Goal: Information Seeking & Learning: Check status

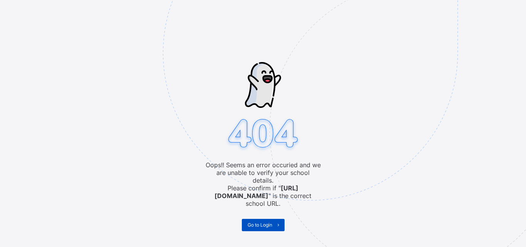
click at [268, 222] on span "Go to Login" at bounding box center [259, 225] width 25 height 6
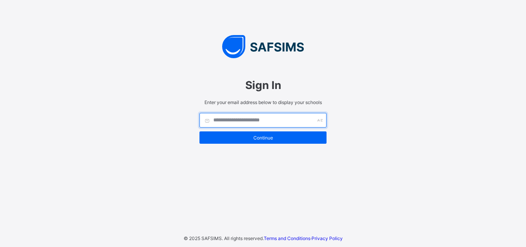
click at [252, 123] on input "text" at bounding box center [262, 120] width 127 height 15
click at [251, 120] on input "text" at bounding box center [262, 120] width 127 height 15
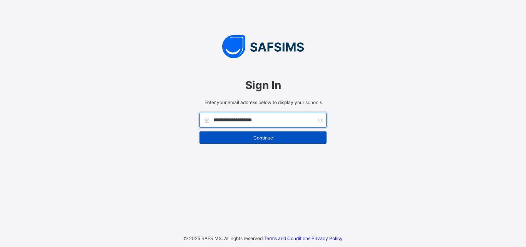
type input "**********"
click at [253, 132] on div "Continue" at bounding box center [262, 137] width 127 height 12
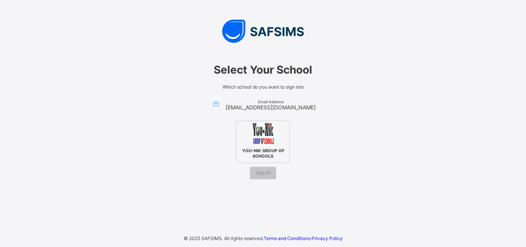
click at [262, 146] on span "YOU-NIK GROUP OF SCHOOLS" at bounding box center [262, 153] width 47 height 15
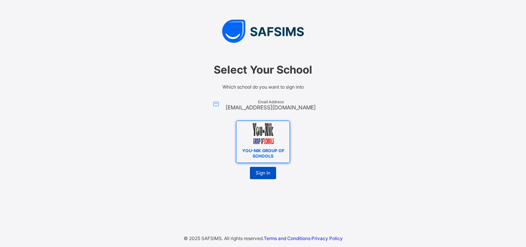
click at [259, 175] on span "Sign In" at bounding box center [263, 173] width 15 height 6
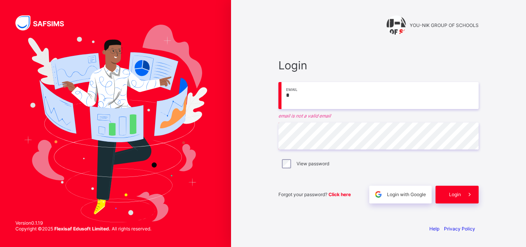
type input "**********"
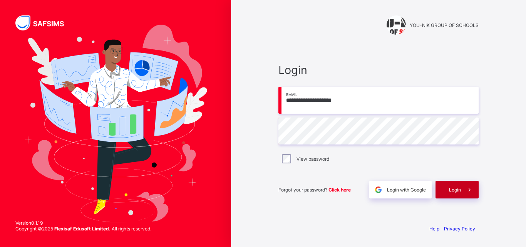
click at [446, 192] on div "Login" at bounding box center [456, 189] width 43 height 18
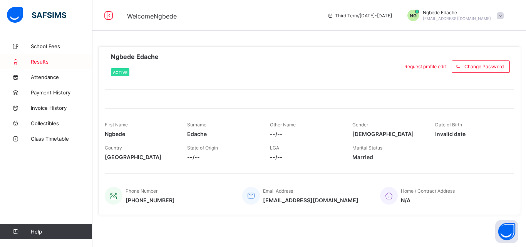
click at [33, 61] on span "Results" at bounding box center [62, 61] width 62 height 6
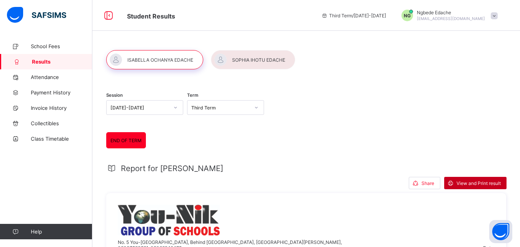
click at [473, 180] on span "View and Print result" at bounding box center [478, 183] width 44 height 6
click at [432, 184] on span "Share" at bounding box center [427, 183] width 13 height 6
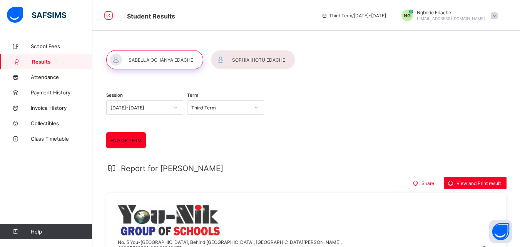
click at [234, 62] on div at bounding box center [253, 59] width 84 height 19
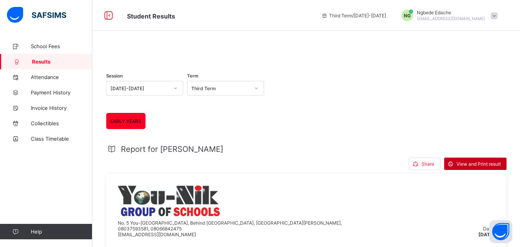
click at [468, 167] on span "View and Print result" at bounding box center [478, 164] width 44 height 6
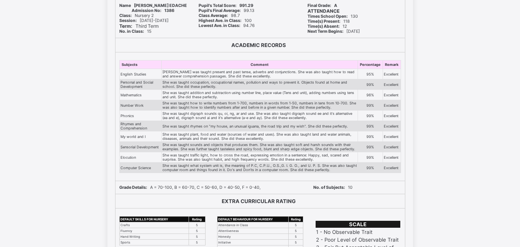
scroll to position [130, 0]
